Goal: Task Accomplishment & Management: Complete application form

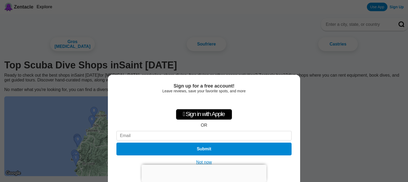
click at [334, 113] on div "Sign up for a free account! Leave reviews, save your favorite spots, and more …" at bounding box center [204, 91] width 408 height 182
click at [135, 100] on div " Sign in with Apple OR Submit" at bounding box center [203, 127] width 175 height 61
click at [22, 134] on div "Sign up for a free account! Leave reviews, save your favorite spots, and more …" at bounding box center [204, 91] width 408 height 182
click at [285, 101] on div " Sign in with Apple OR Submit" at bounding box center [203, 127] width 175 height 61
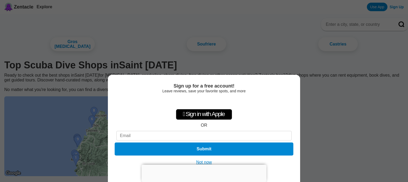
click at [211, 148] on button "Submit" at bounding box center [203, 149] width 178 height 13
